Goal: Obtain resource: Download file/media

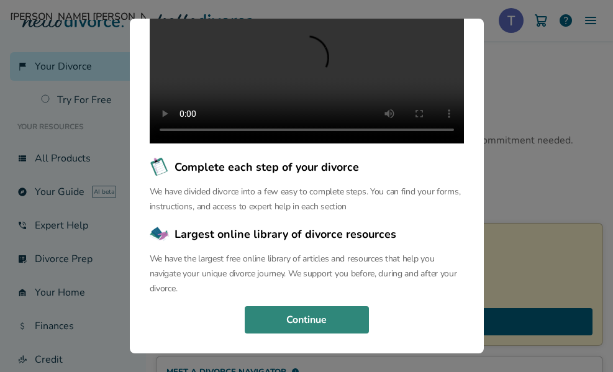
scroll to position [203, 0]
click at [291, 320] on button "Continue" at bounding box center [307, 319] width 124 height 27
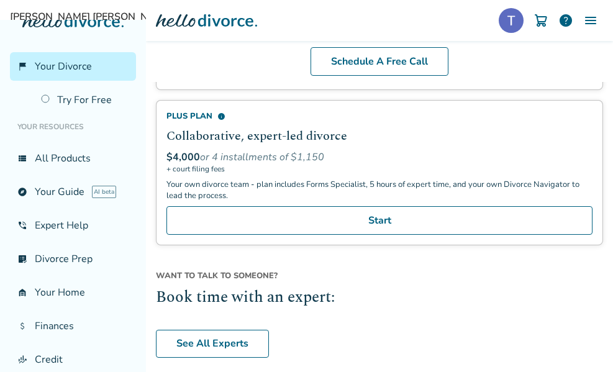
scroll to position [1279, 0]
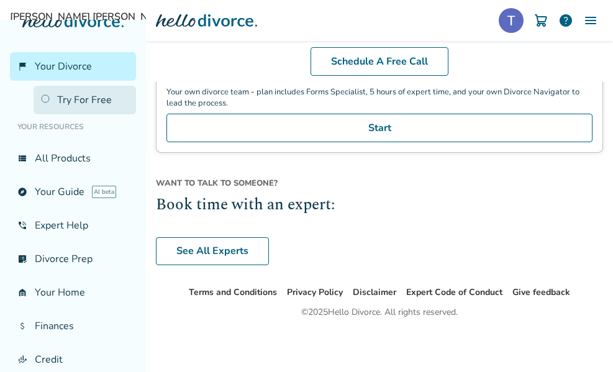
click at [71, 97] on link "Try For Free" at bounding box center [85, 100] width 102 height 29
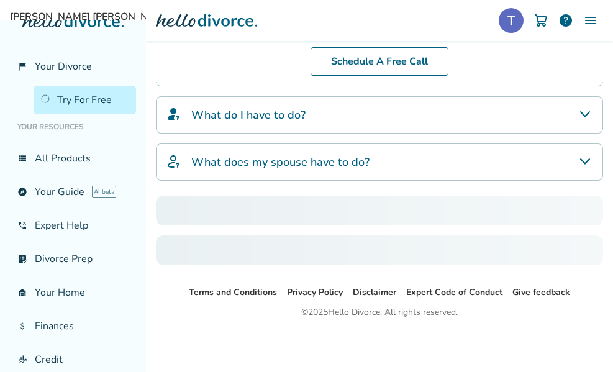
scroll to position [102, 0]
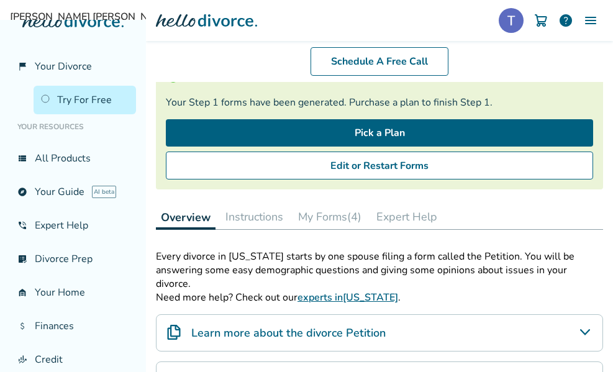
click at [335, 214] on button "My Forms (4)" at bounding box center [329, 216] width 73 height 25
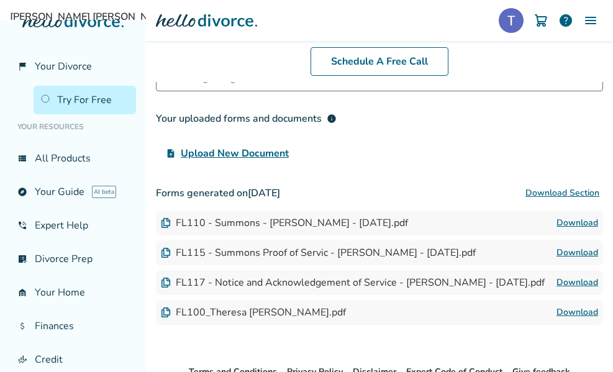
scroll to position [288, 0]
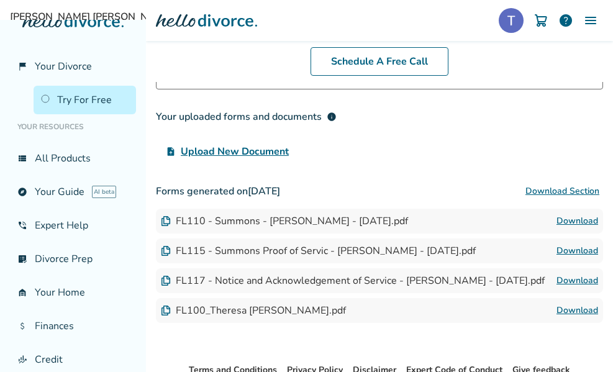
click at [573, 219] on link "Download" at bounding box center [577, 221] width 42 height 15
click at [567, 249] on link "Download" at bounding box center [577, 250] width 42 height 15
click at [569, 286] on link "Download" at bounding box center [577, 280] width 42 height 15
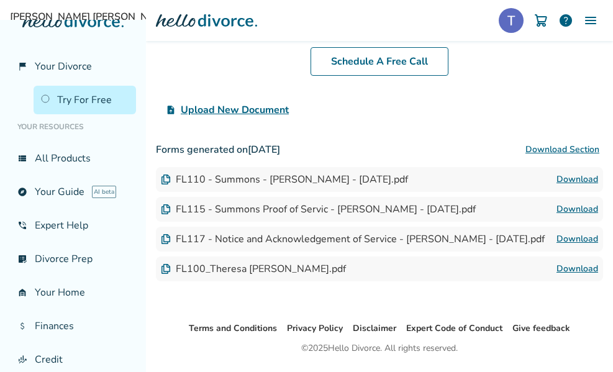
scroll to position [350, 0]
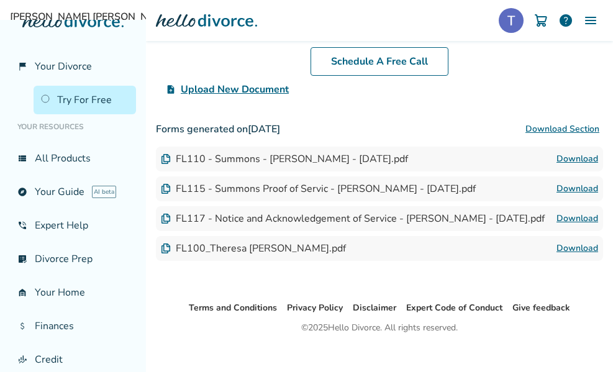
click at [572, 256] on link "Download" at bounding box center [577, 248] width 42 height 15
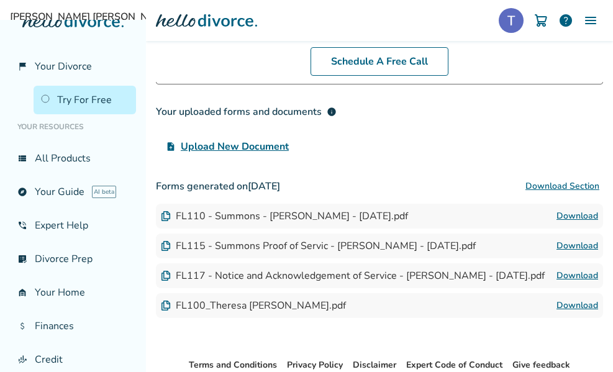
scroll to position [366, 0]
